Goal: Transaction & Acquisition: Purchase product/service

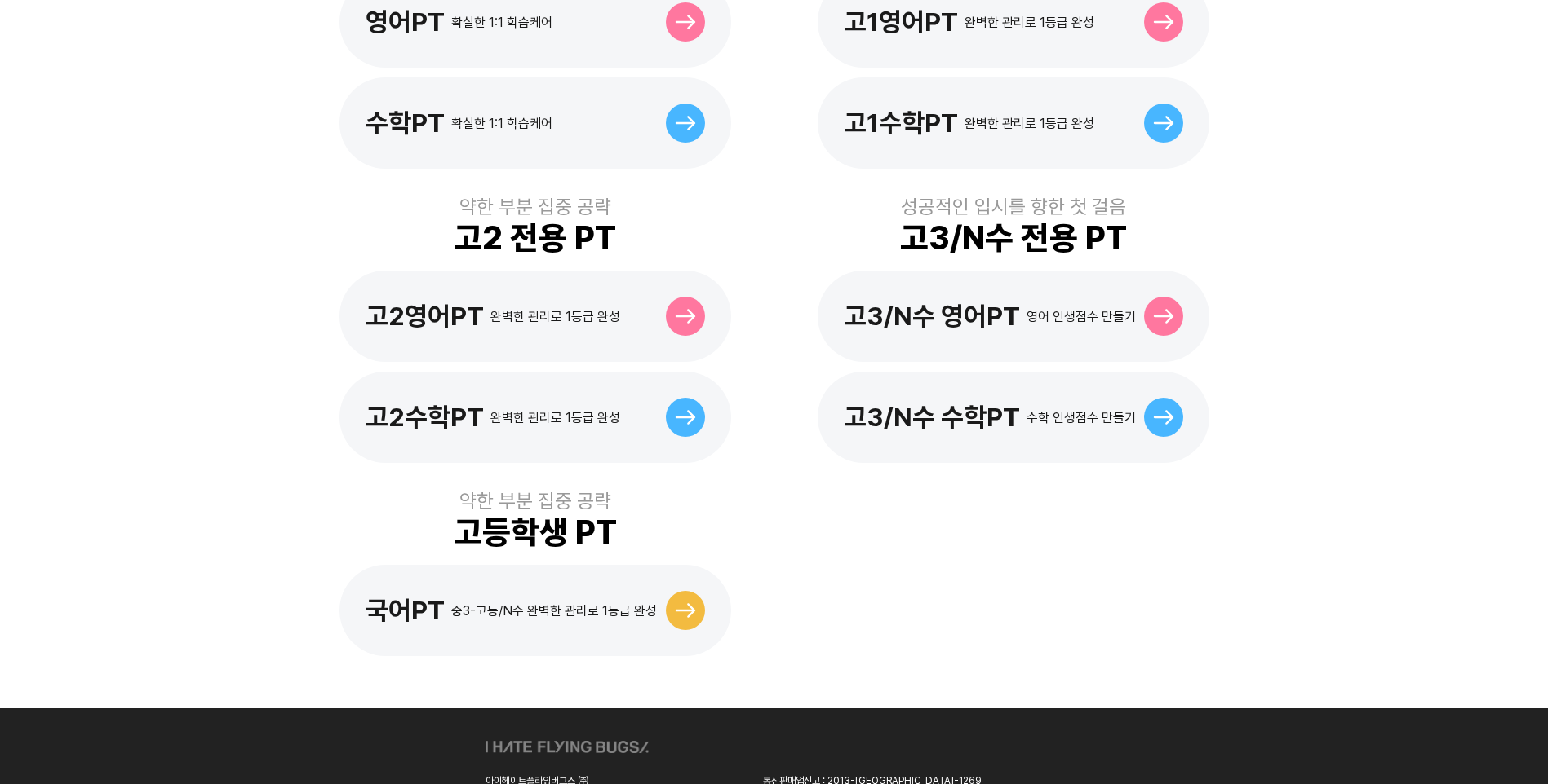
scroll to position [652, 0]
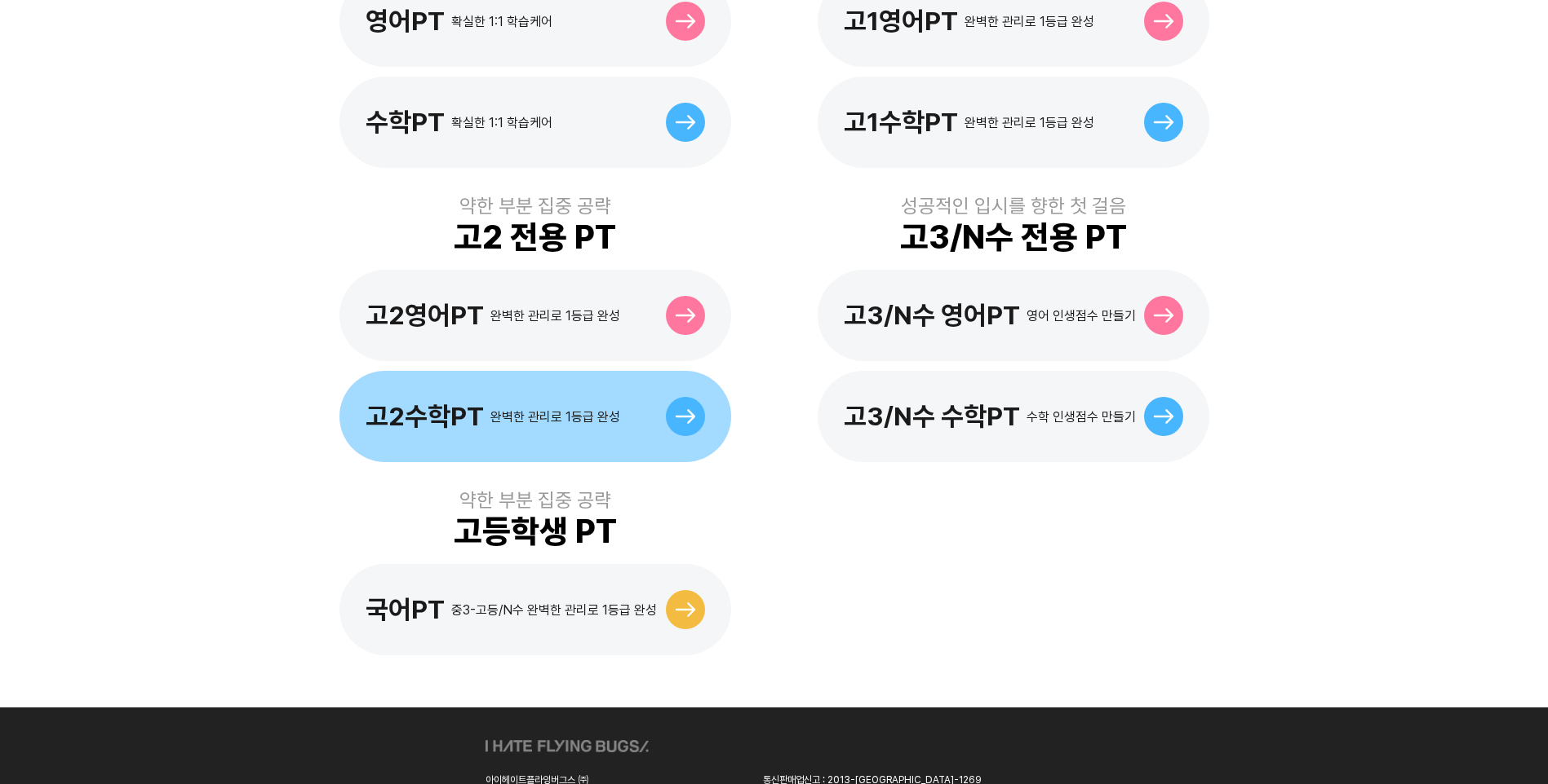
click at [682, 409] on icon at bounding box center [685, 416] width 20 height 15
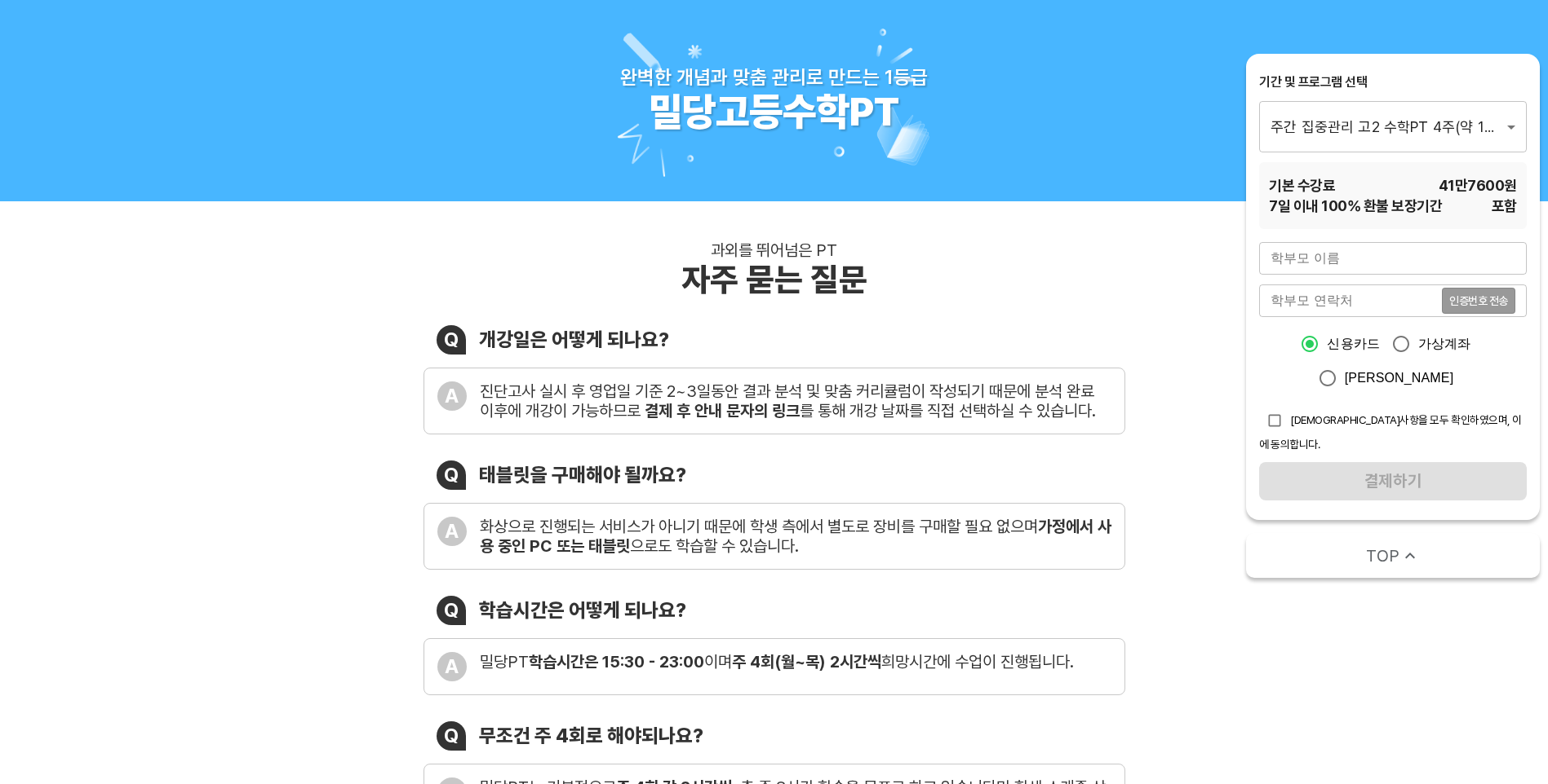
click at [1386, 267] on input "text" at bounding box center [1392, 258] width 267 height 33
type input "정경희"
click at [1401, 301] on input "tel" at bounding box center [1349, 300] width 183 height 33
type input "01036638920"
click at [1480, 300] on span "인증번호 전송" at bounding box center [1478, 300] width 59 height 11
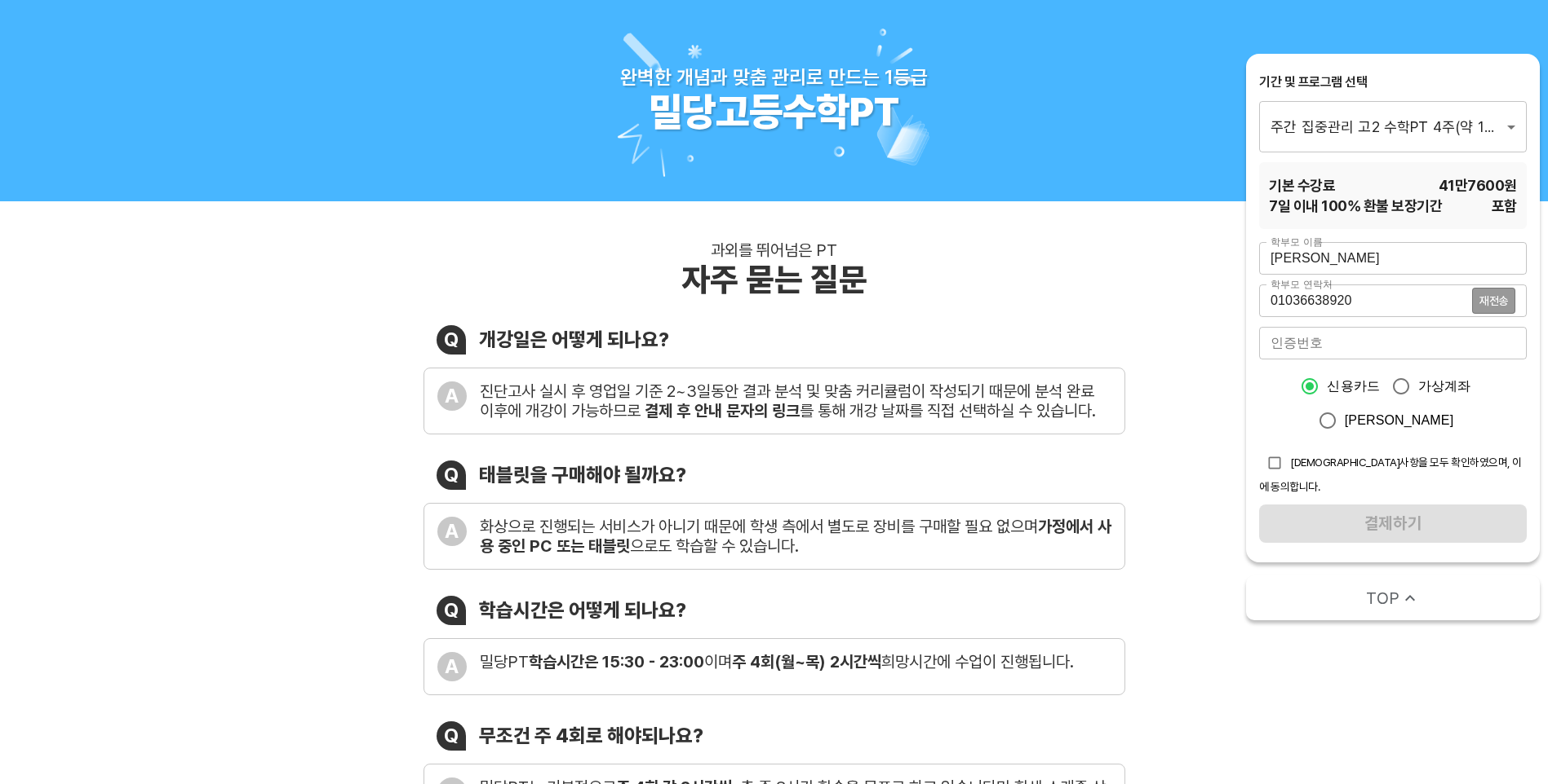
click at [1317, 340] on input "number" at bounding box center [1392, 343] width 267 height 33
type input "5957"
click at [1498, 430] on div "신용카드 가상계좌 카카오페이" at bounding box center [1392, 403] width 267 height 69
click at [1270, 462] on input "checkbox" at bounding box center [1274, 463] width 31 height 31
checkbox input "true"
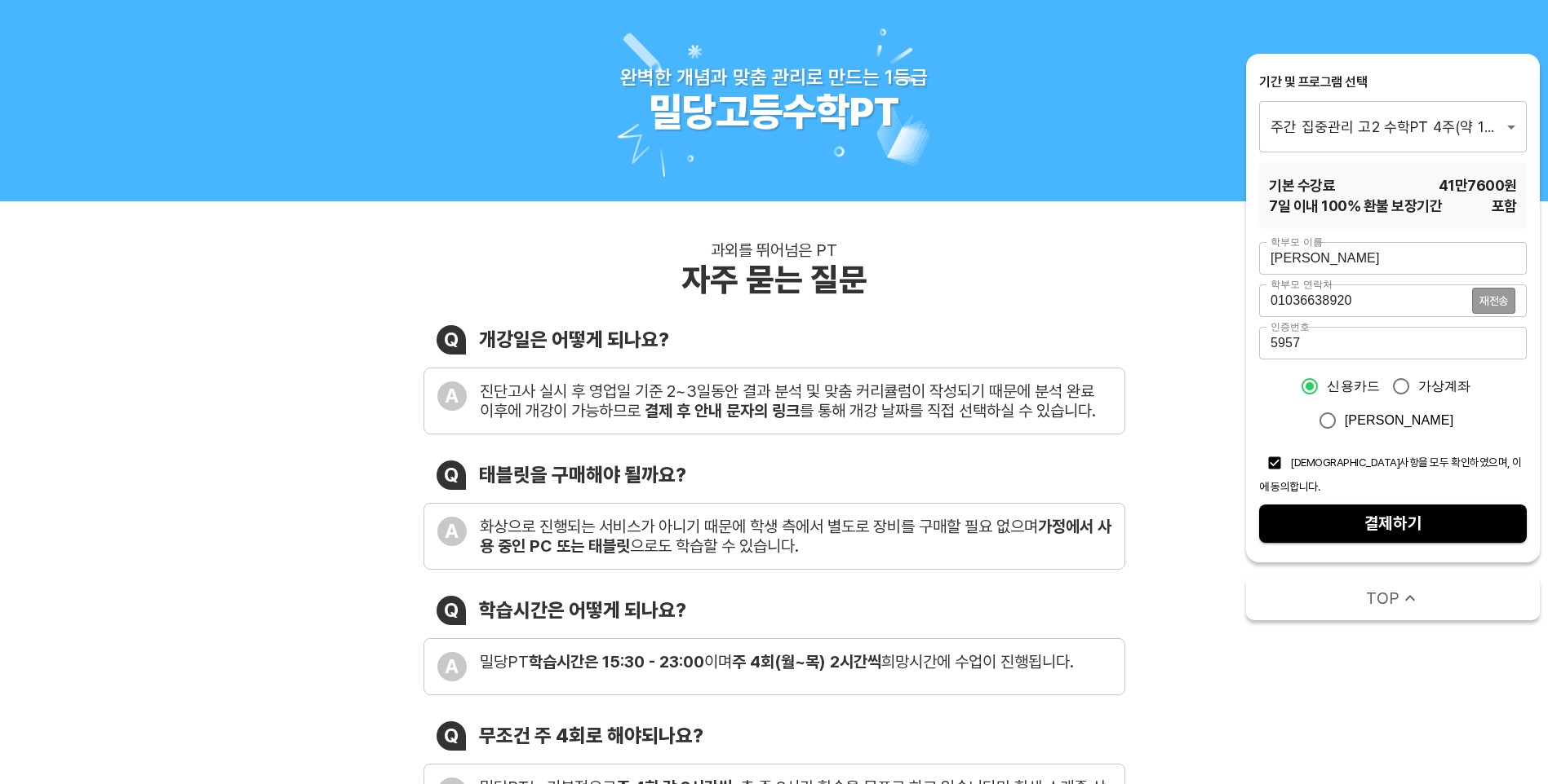
click at [1391, 510] on span "결제하기" at bounding box center [1392, 524] width 242 height 29
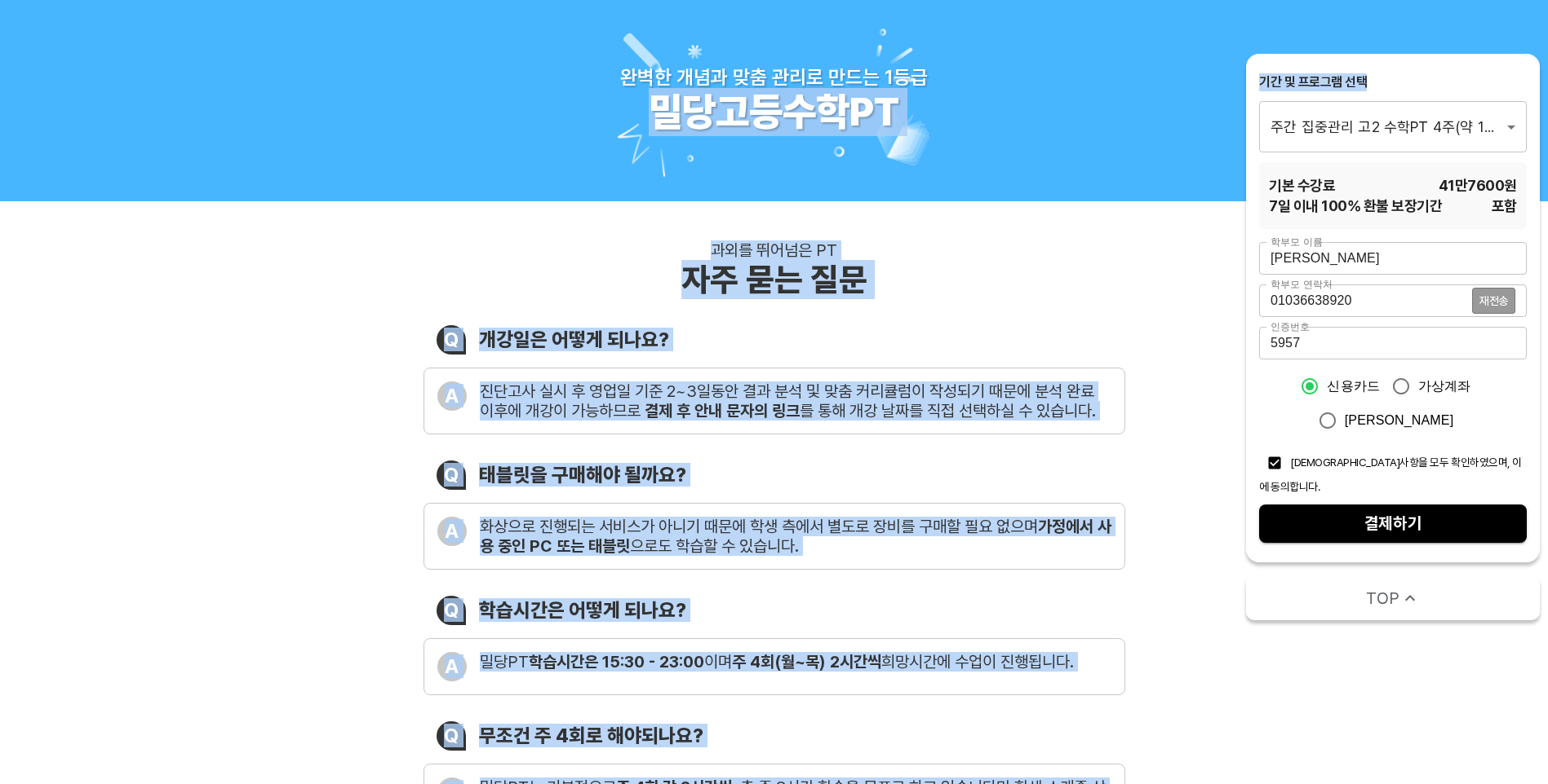
drag, startPoint x: 1436, startPoint y: 71, endPoint x: 1234, endPoint y: 90, distance: 202.9
click at [1187, 295] on div "과외를 뛰어넘은 PT 자주 묻는 질문 Q 개강일은 어떻게 되나요? A 진단고사 실시 후 영업일 기준 2~3일동안 결과 분석 및 맞춤 커리큘럼이…" at bounding box center [774, 603] width 1548 height 804
